Goal: Information Seeking & Learning: Learn about a topic

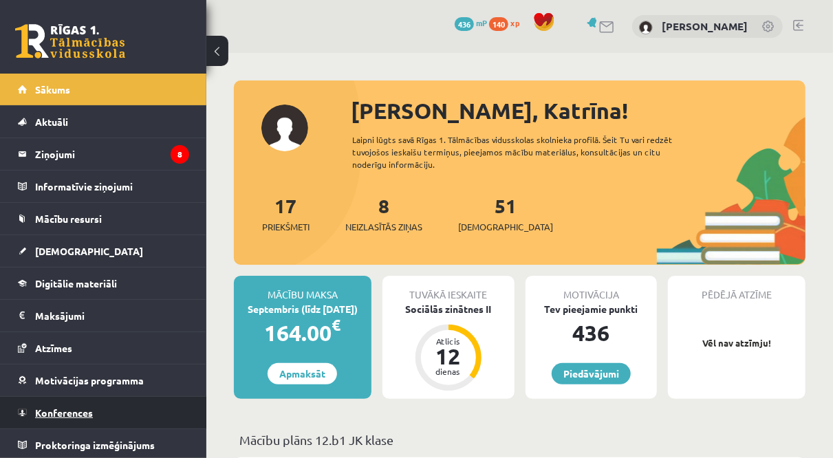
click at [81, 414] on span "Konferences" at bounding box center [64, 413] width 58 height 12
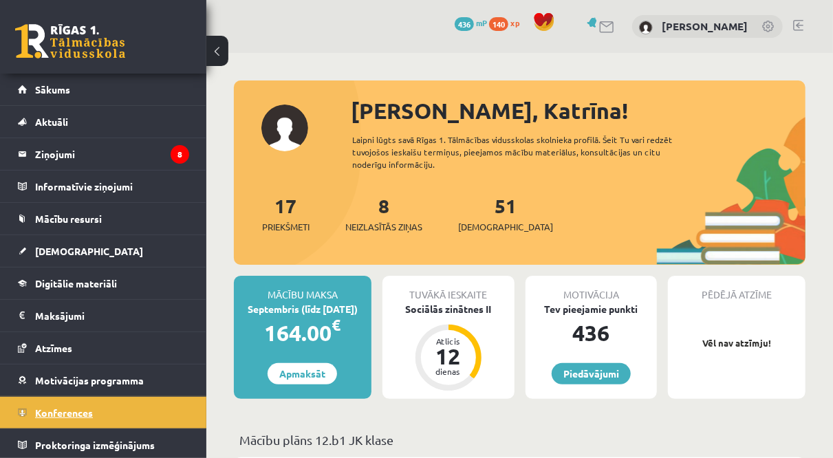
click at [45, 407] on span "Konferences" at bounding box center [64, 413] width 58 height 12
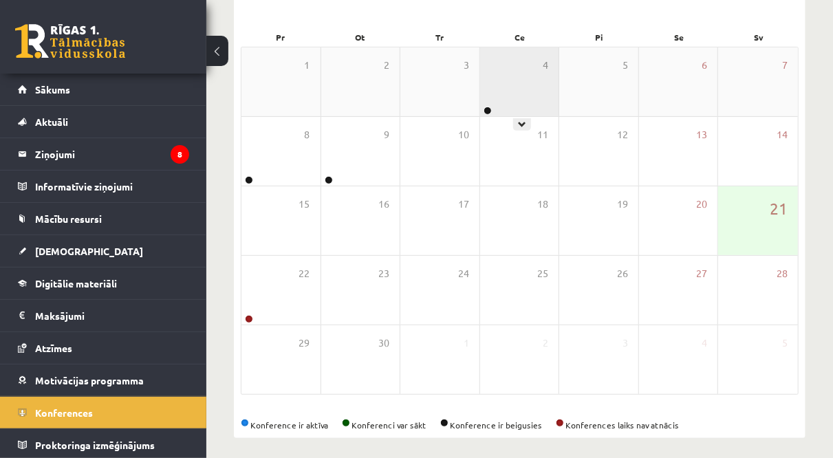
scroll to position [198, 0]
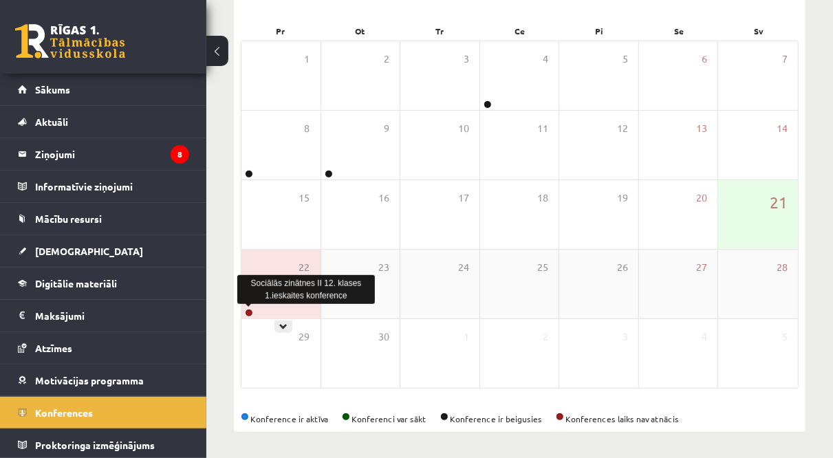
click at [250, 309] on link at bounding box center [249, 313] width 8 height 8
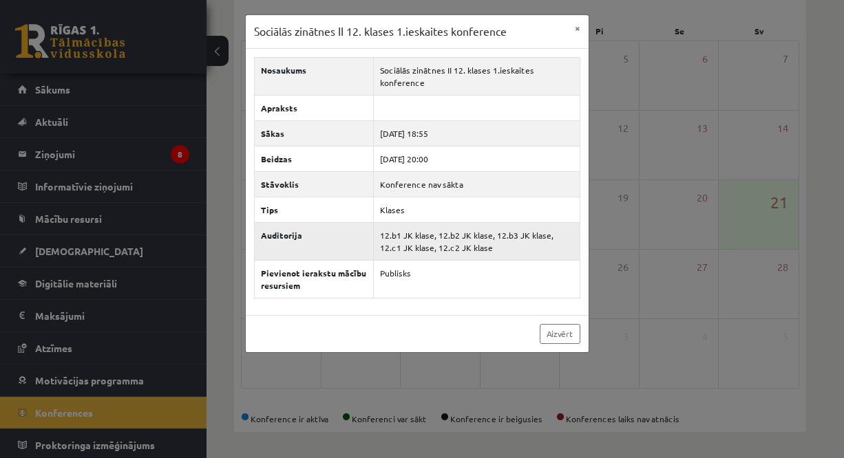
click at [492, 227] on td "12.b1 JK klase, 12.b2 JK klase, 12.b3 JK klase, 12.c1 JK klase, 12.c2 JK klase" at bounding box center [477, 241] width 206 height 38
drag, startPoint x: 429, startPoint y: 120, endPoint x: 455, endPoint y: 129, distance: 27.0
click at [455, 129] on td "[DATE] 18:55" at bounding box center [477, 132] width 206 height 25
click at [561, 324] on link "Aizvērt" at bounding box center [560, 334] width 41 height 20
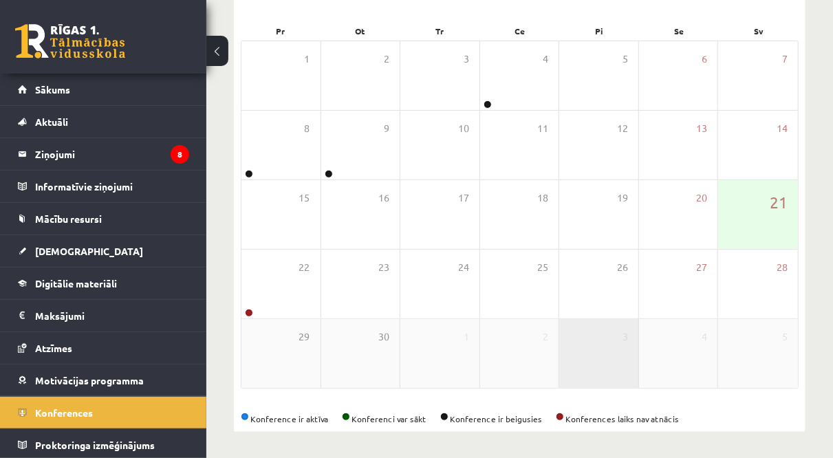
click at [568, 323] on div "3" at bounding box center [598, 353] width 79 height 69
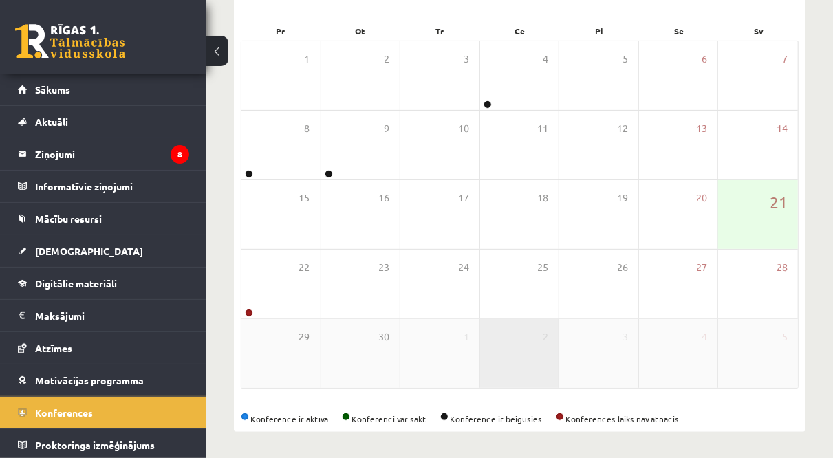
click at [558, 319] on div "2" at bounding box center [519, 353] width 79 height 69
